Goal: Task Accomplishment & Management: Use online tool/utility

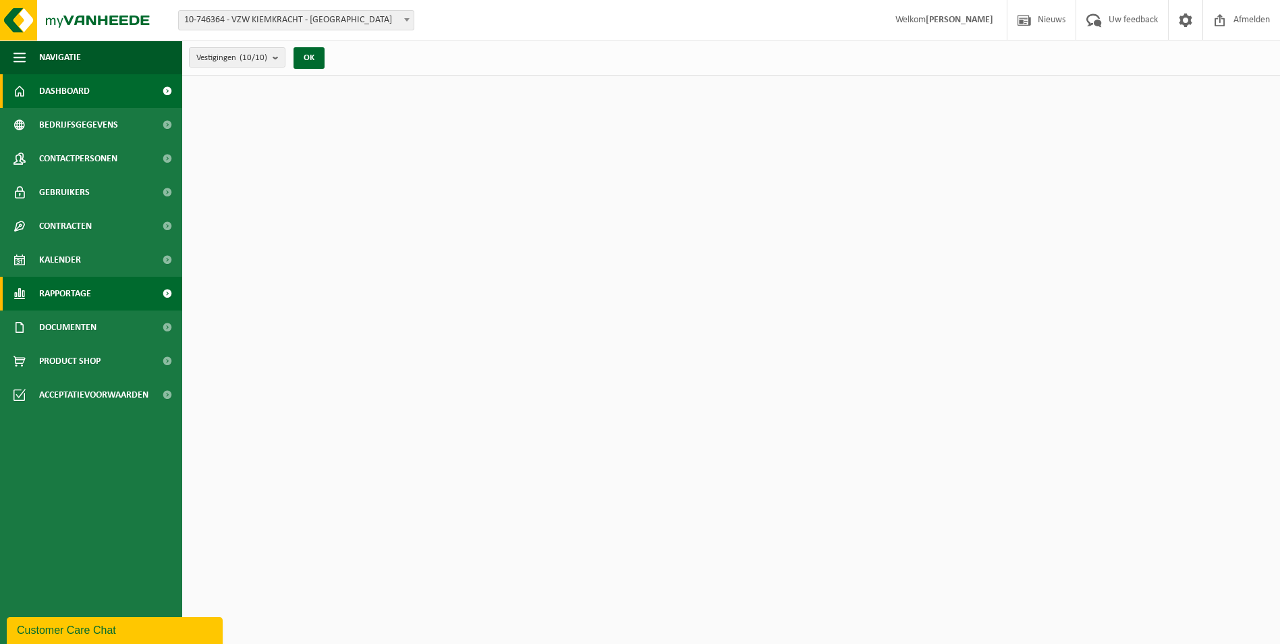
click at [71, 287] on span "Rapportage" at bounding box center [65, 294] width 52 height 34
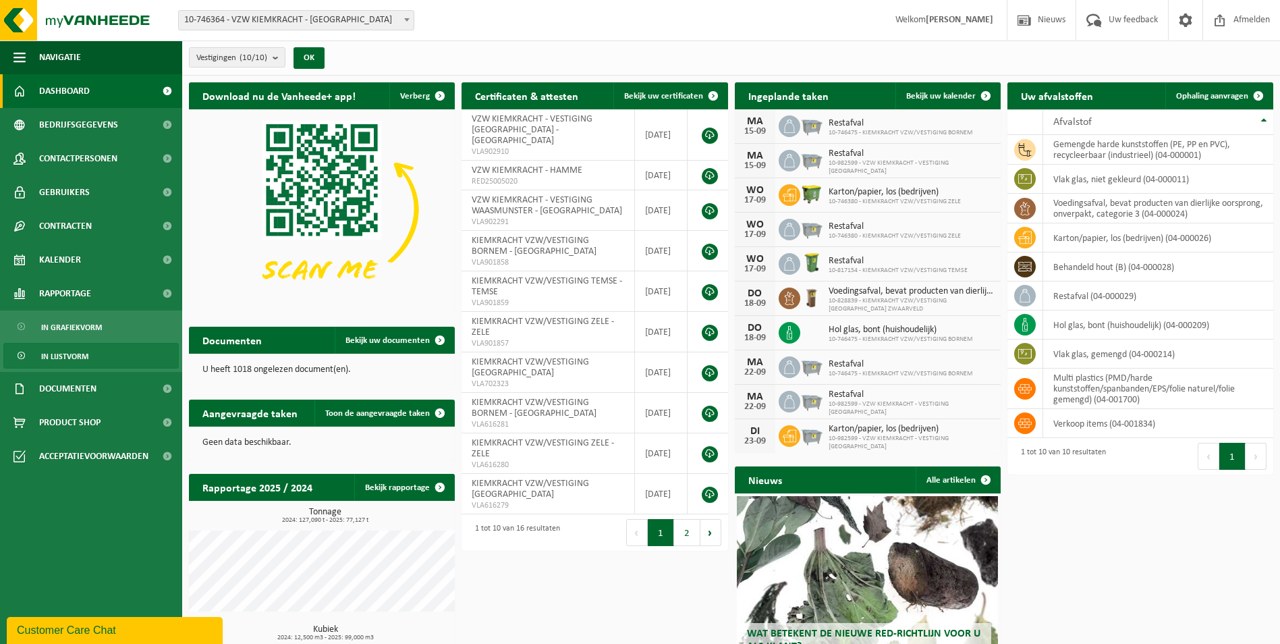
click at [63, 364] on span "In lijstvorm" at bounding box center [64, 357] width 47 height 26
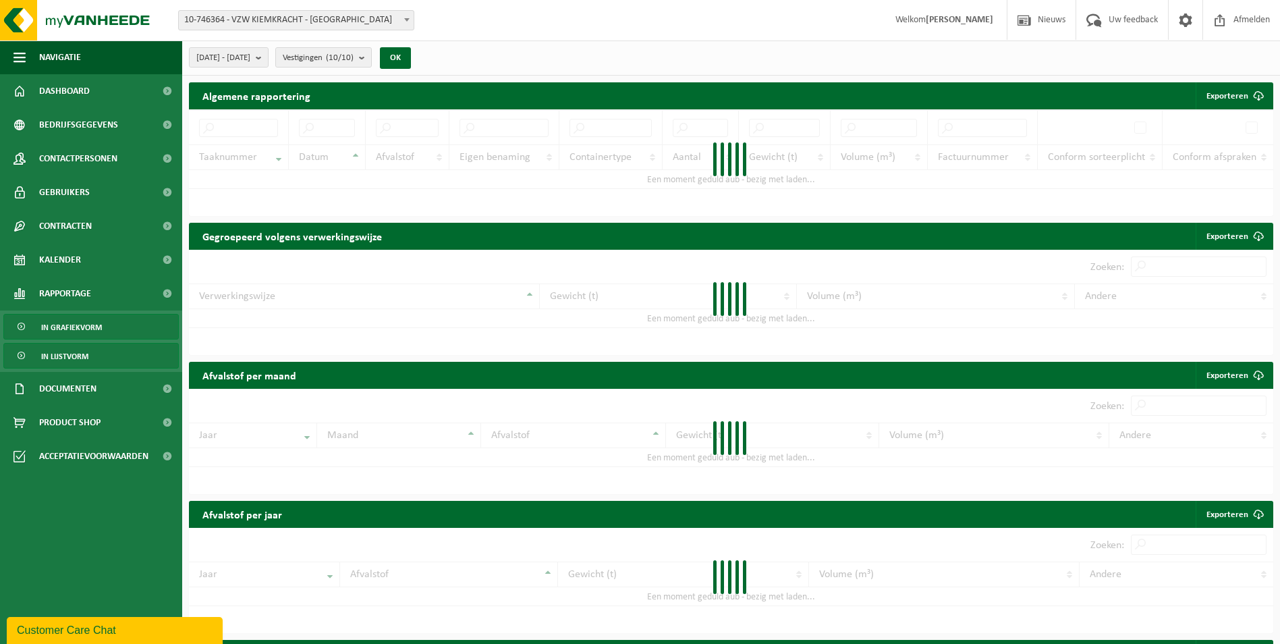
click at [67, 329] on span "In grafiekvorm" at bounding box center [71, 328] width 61 height 26
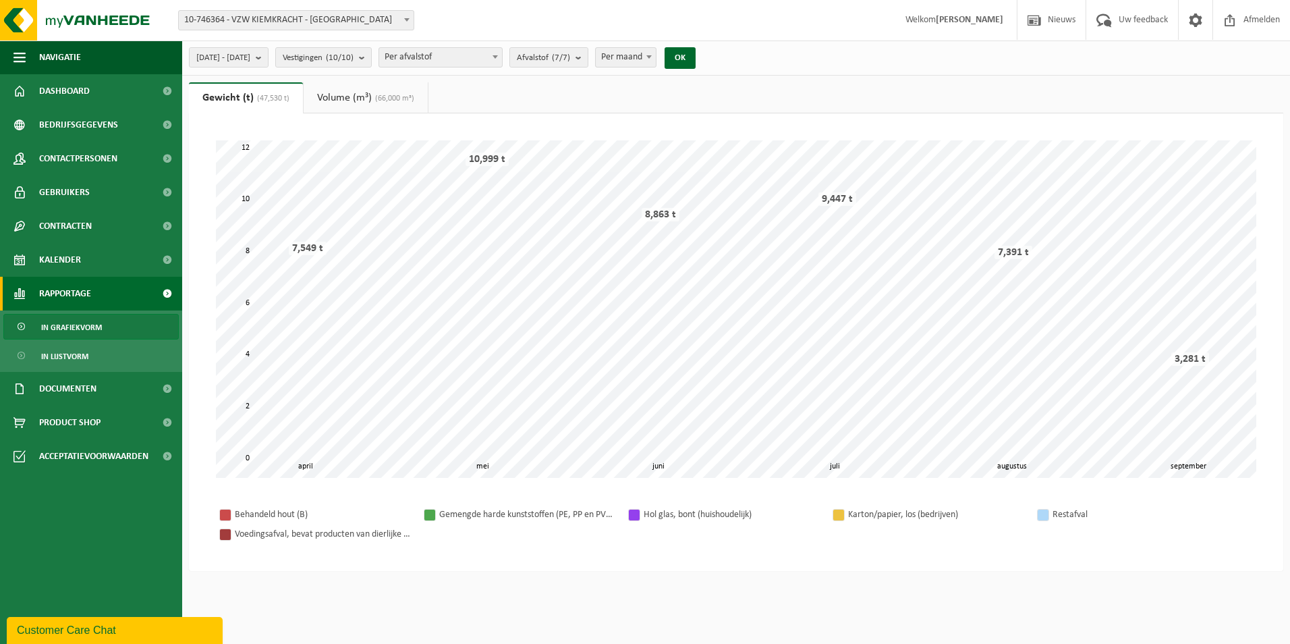
click at [67, 329] on span "In grafiekvorm" at bounding box center [71, 328] width 61 height 26
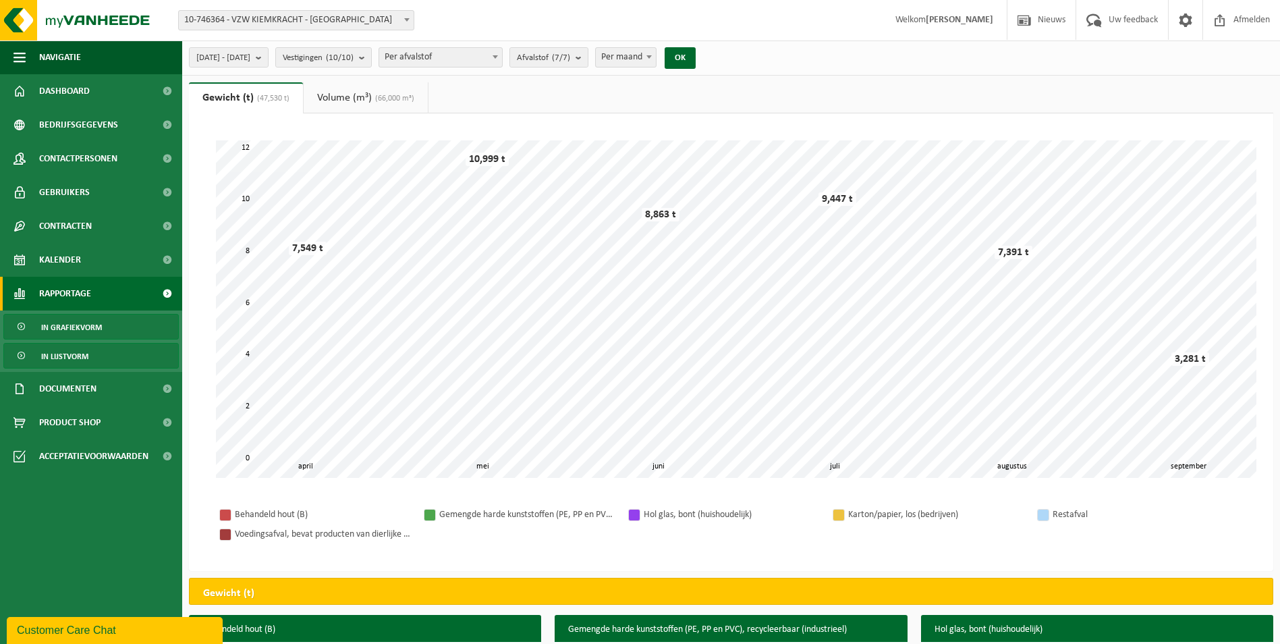
click at [67, 354] on span "In lijstvorm" at bounding box center [64, 357] width 47 height 26
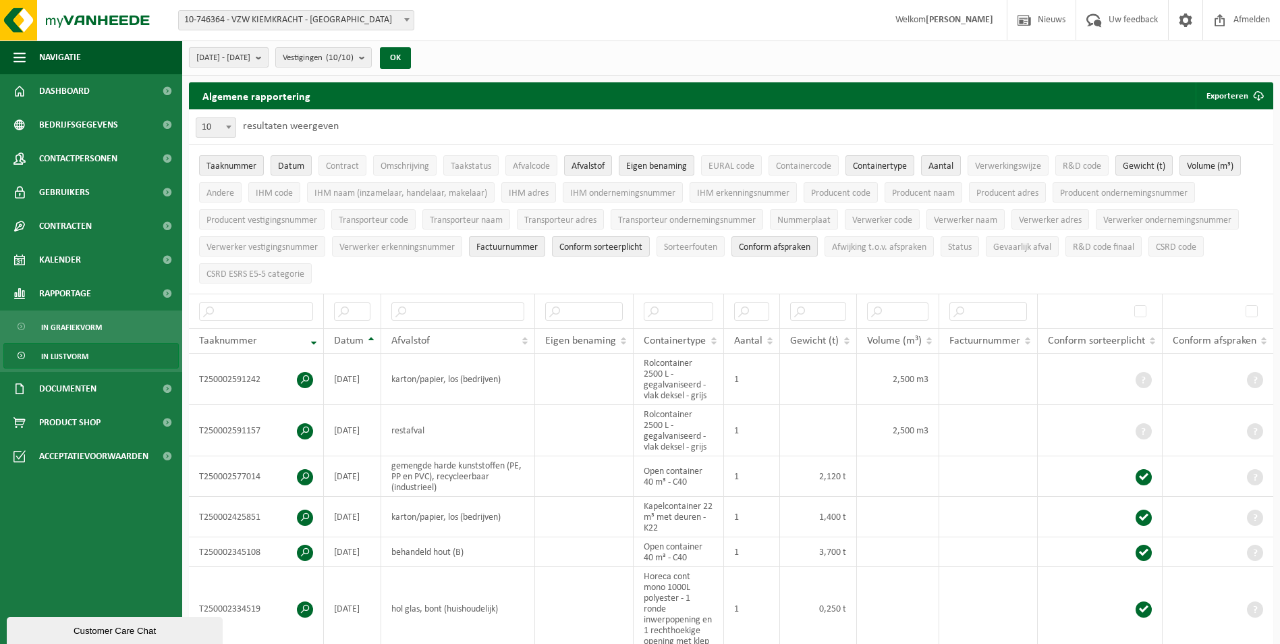
click at [250, 58] on span "[DATE] - [DATE]" at bounding box center [223, 58] width 54 height 20
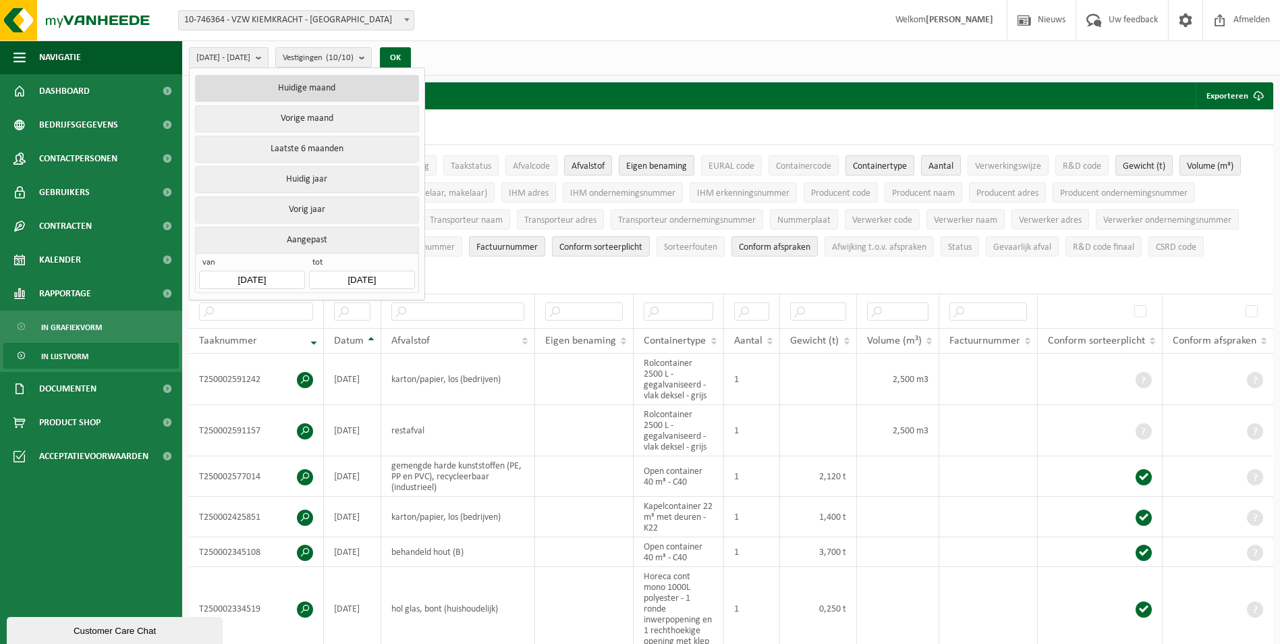
click at [297, 90] on button "Huidige maand" at bounding box center [306, 88] width 223 height 27
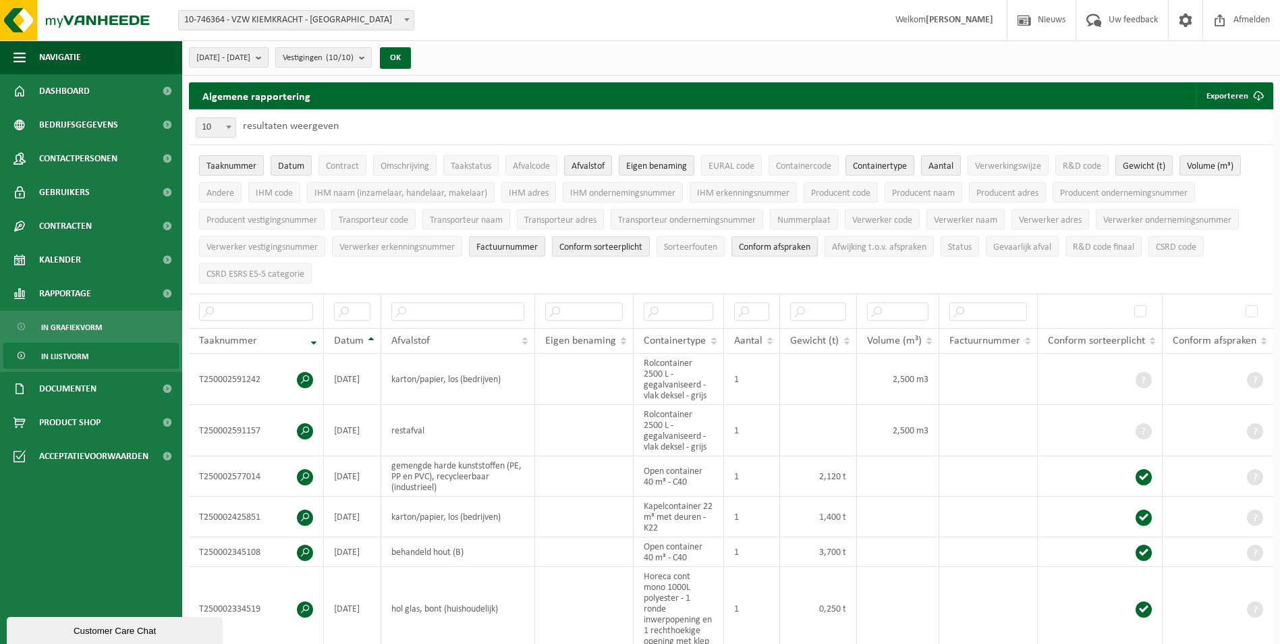
click at [222, 165] on span "Taaknummer" at bounding box center [232, 166] width 50 height 10
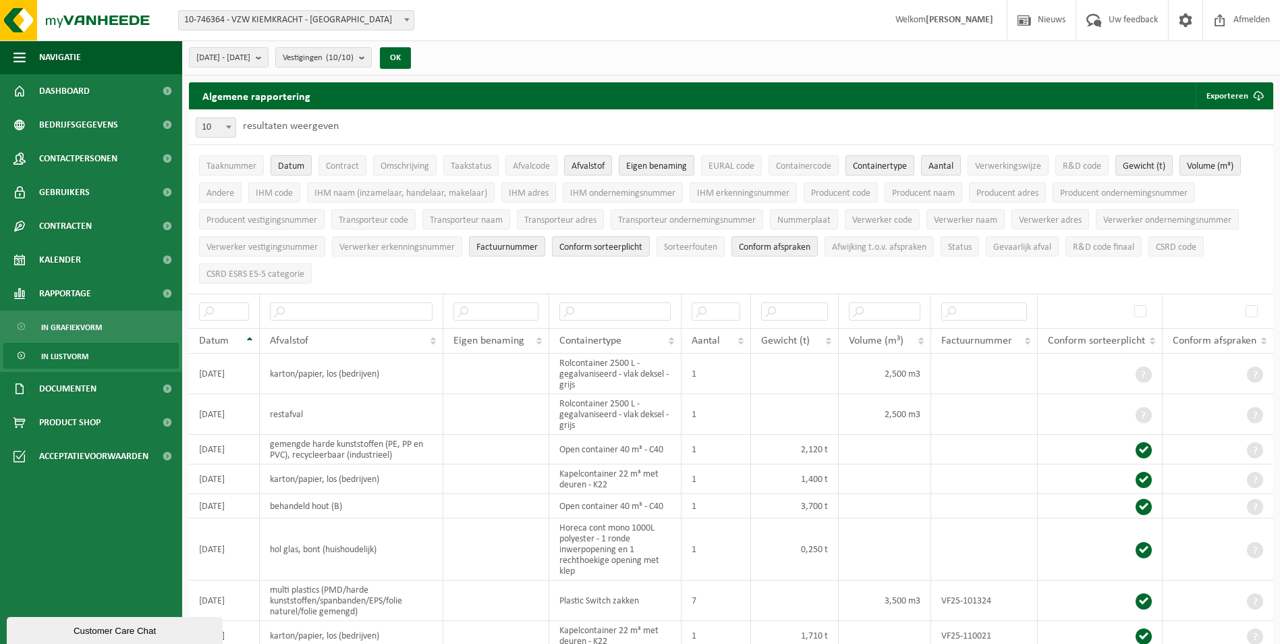
click at [308, 165] on button "Datum" at bounding box center [291, 165] width 41 height 20
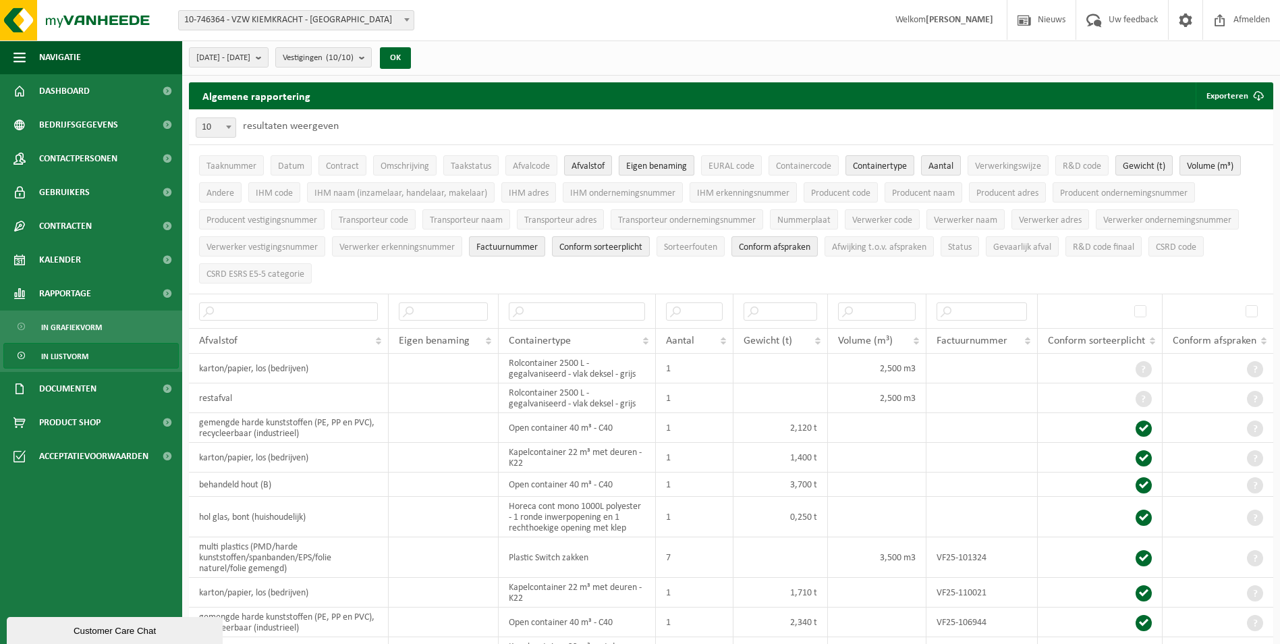
click at [643, 169] on span "Eigen benaming" at bounding box center [656, 166] width 61 height 10
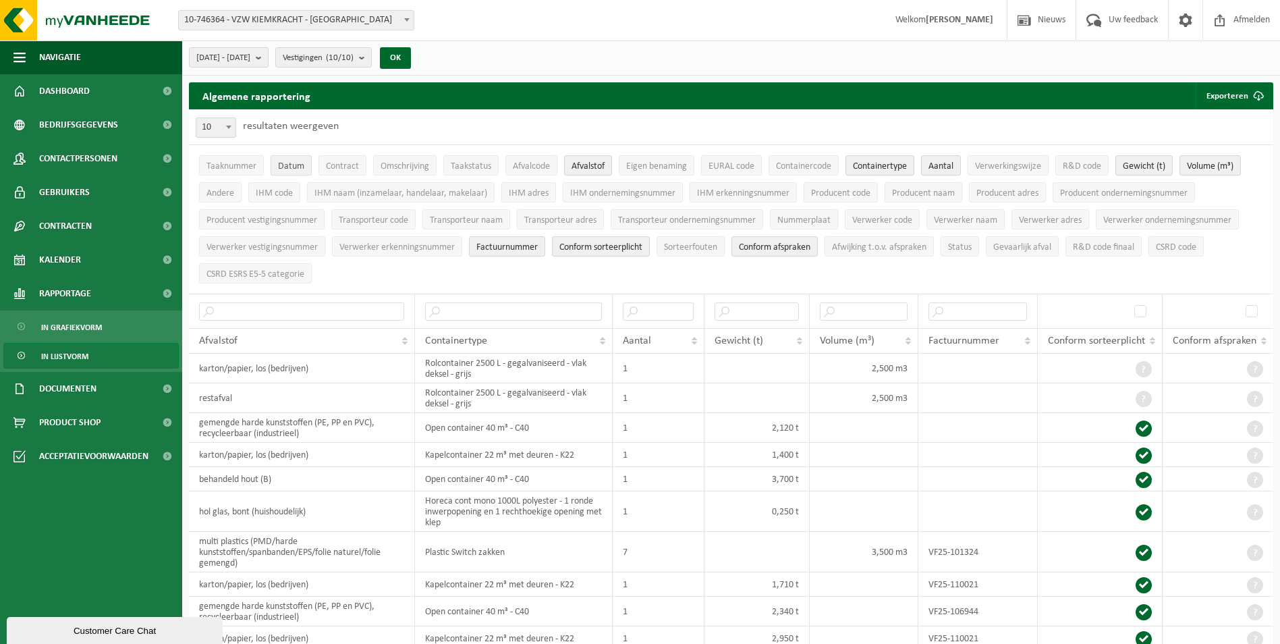
click at [302, 158] on button "Datum" at bounding box center [291, 165] width 41 height 20
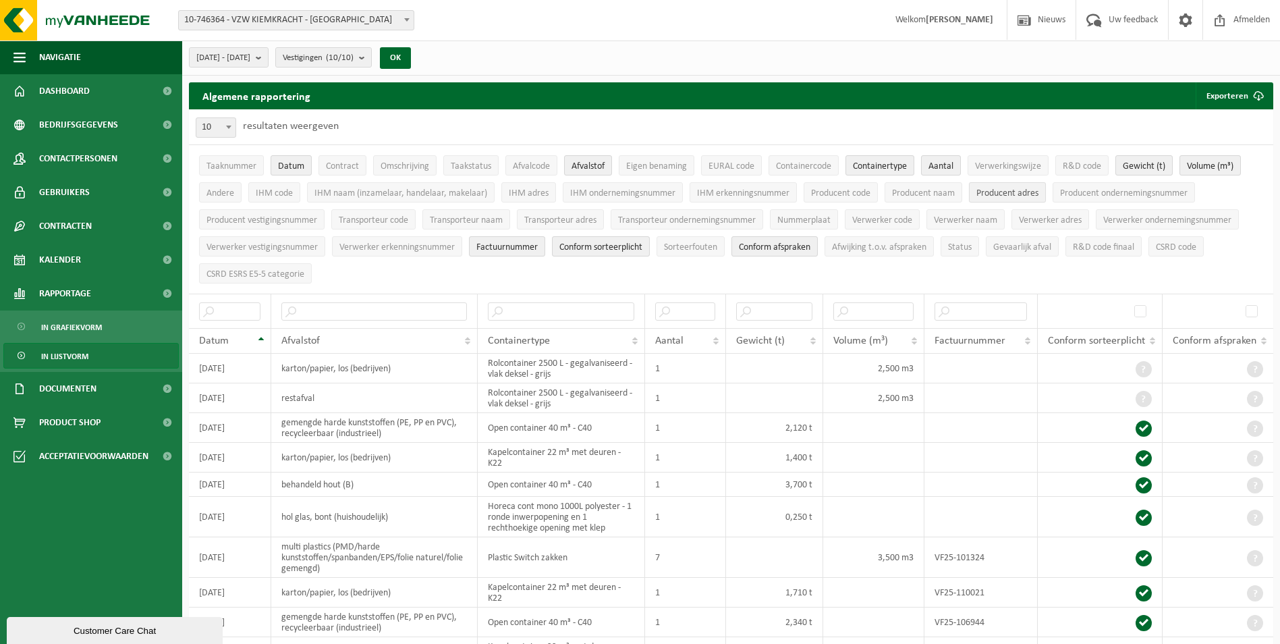
click at [1017, 186] on button "Producent adres" at bounding box center [1007, 192] width 77 height 20
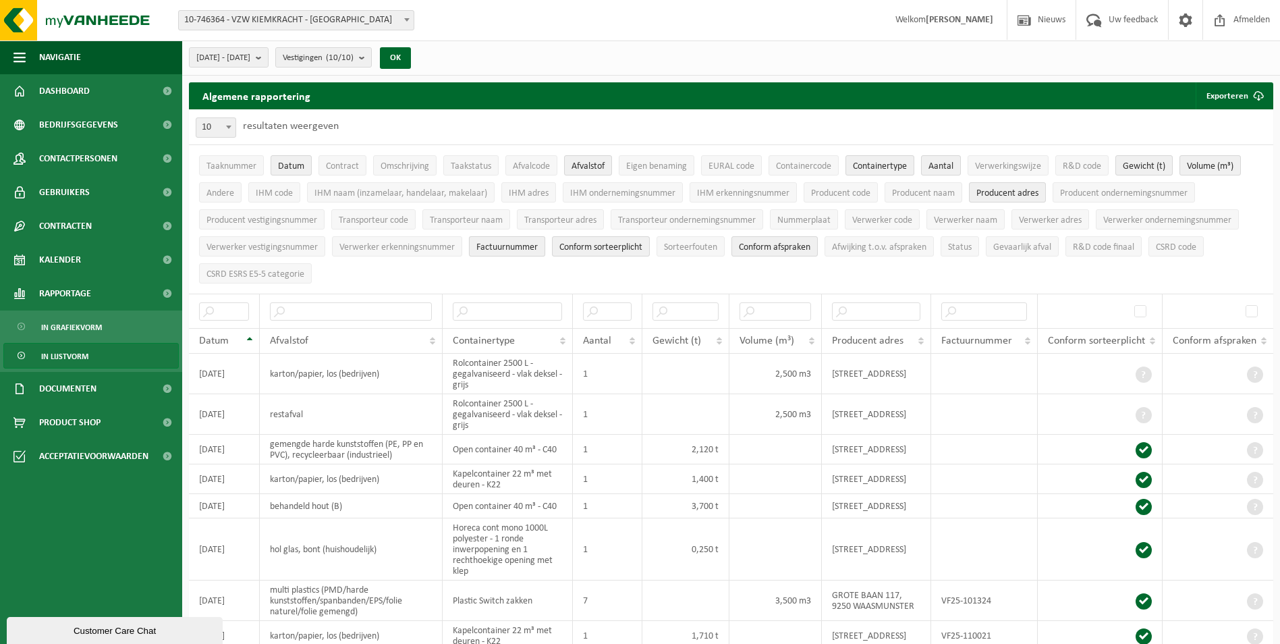
click at [493, 246] on span "Factuurnummer" at bounding box center [507, 247] width 61 height 10
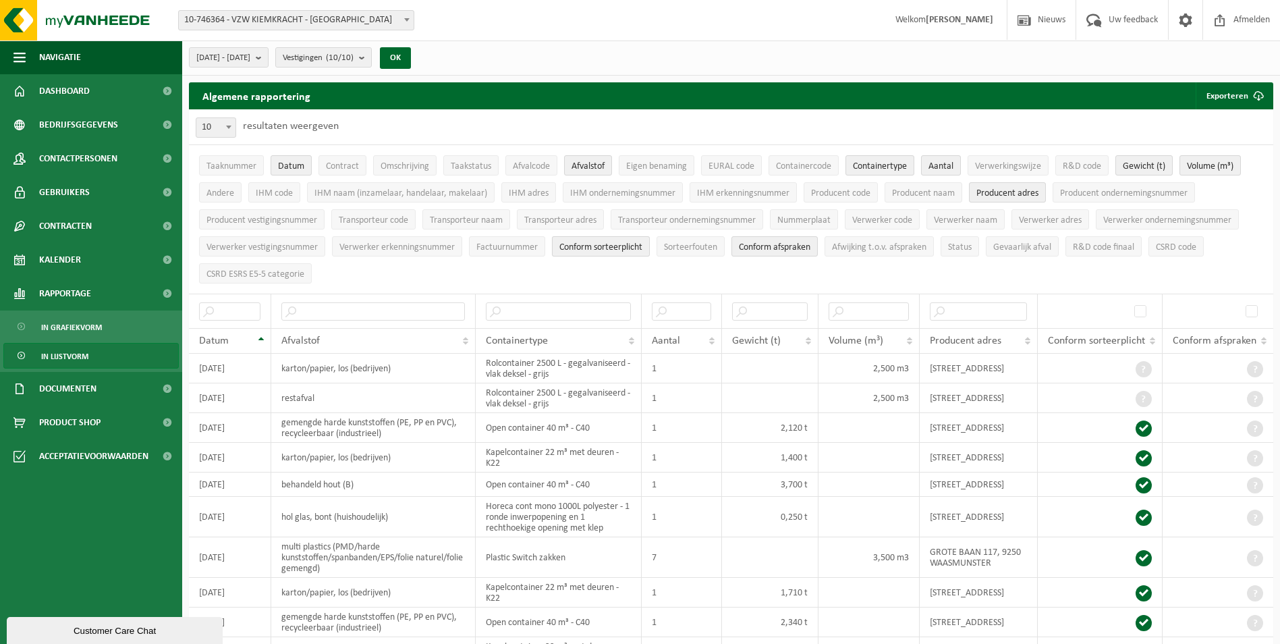
click at [615, 237] on button "Conform sorteerplicht" at bounding box center [601, 246] width 98 height 20
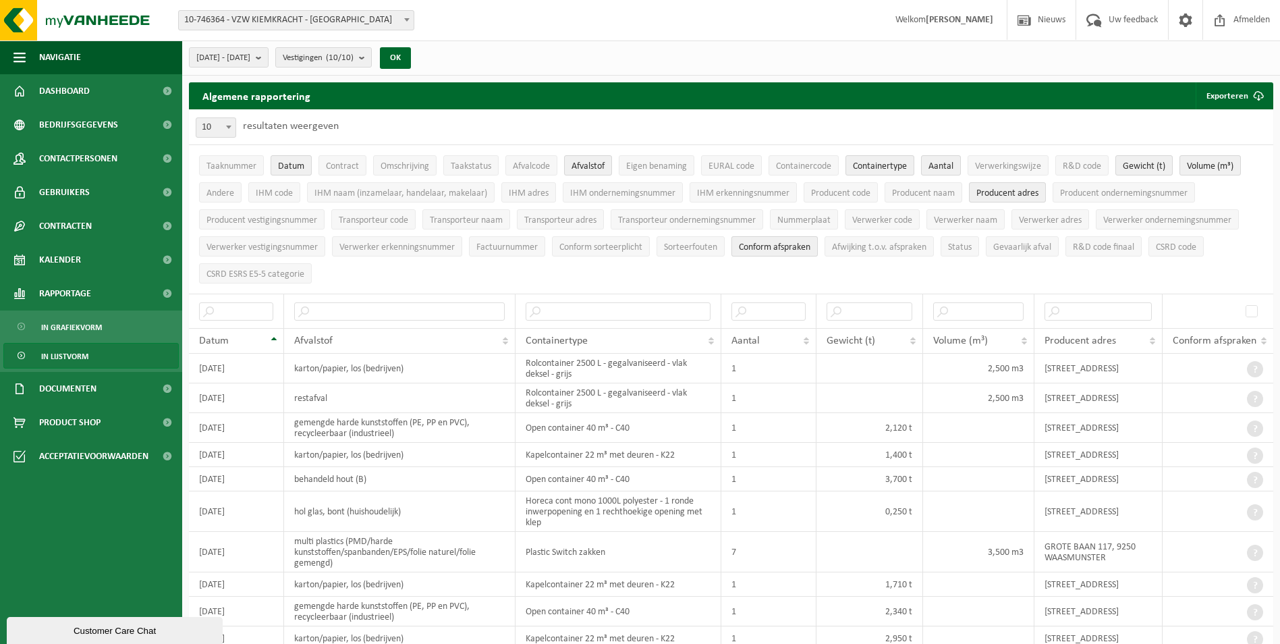
click at [797, 242] on span "Conform afspraken" at bounding box center [775, 247] width 72 height 10
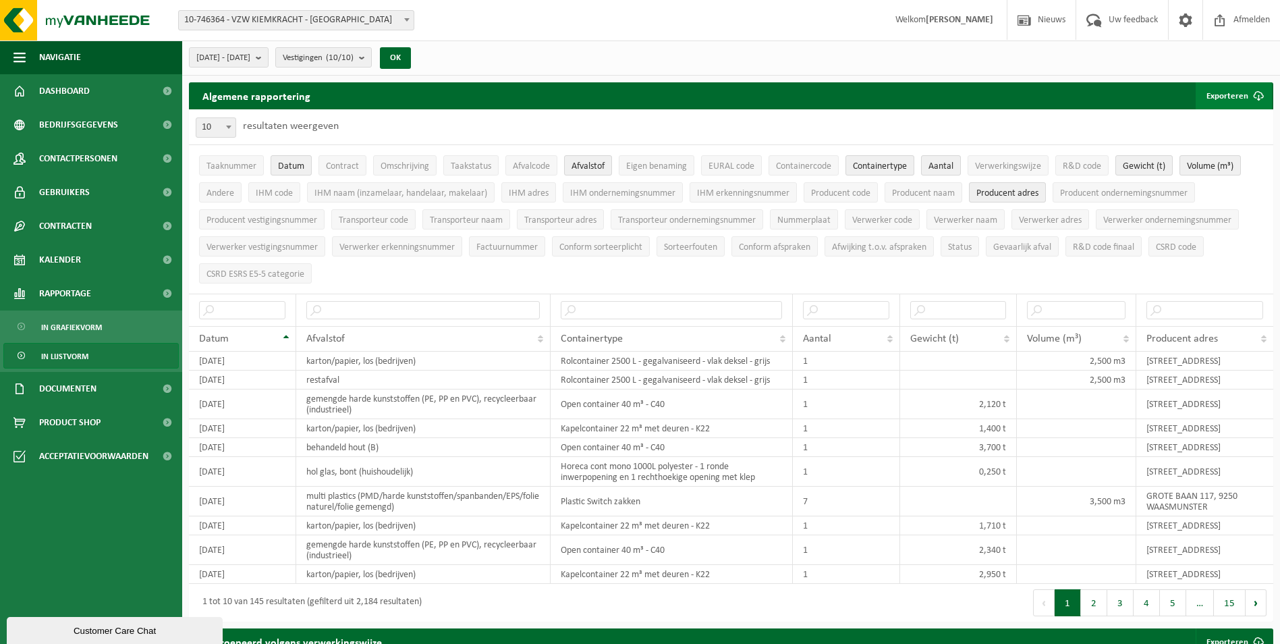
click at [1234, 89] on button "Exporteren" at bounding box center [1234, 95] width 76 height 27
click at [1219, 123] on link "Enkel mijn selectie" at bounding box center [1210, 122] width 122 height 27
